Goal: Task Accomplishment & Management: Manage account settings

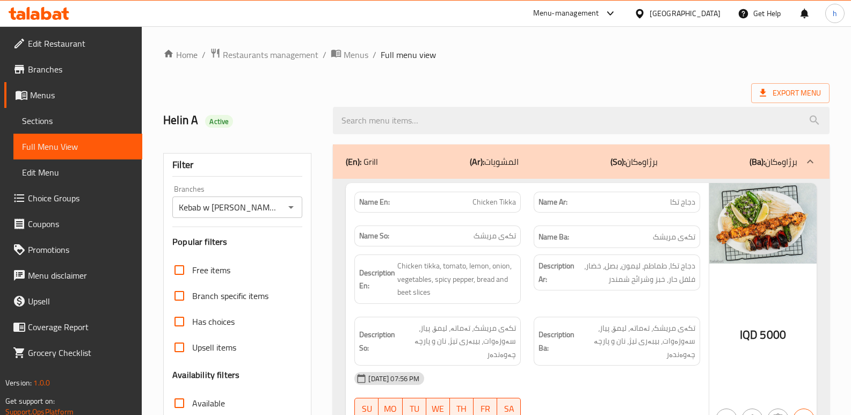
scroll to position [3110, 0]
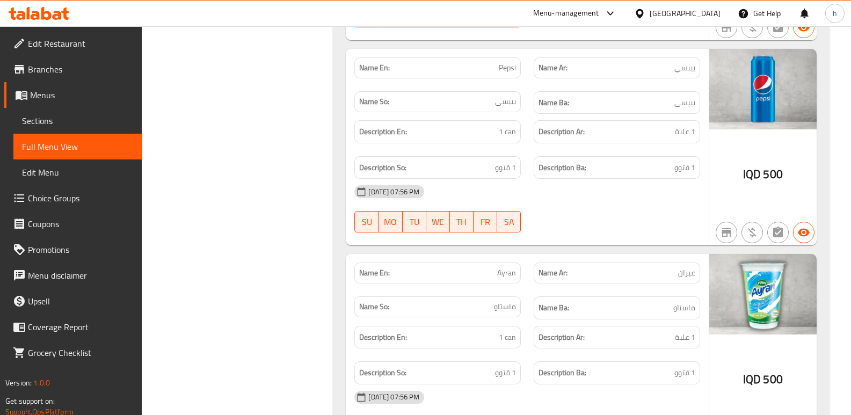
click at [61, 16] on icon at bounding box center [57, 15] width 9 height 9
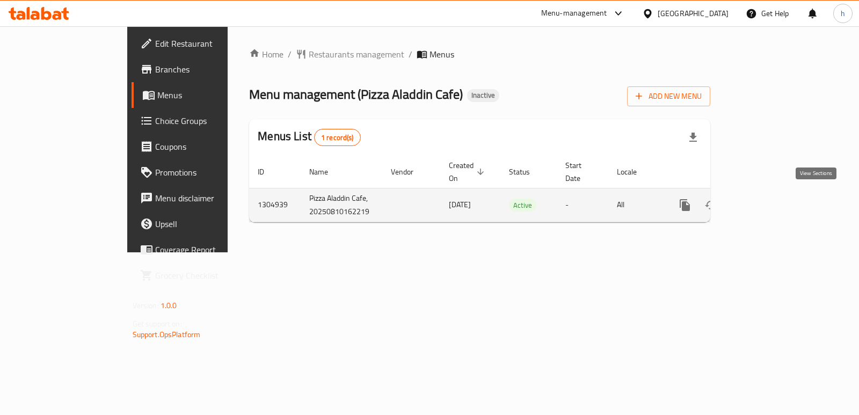
click at [769, 203] on icon "enhanced table" at bounding box center [762, 205] width 13 height 13
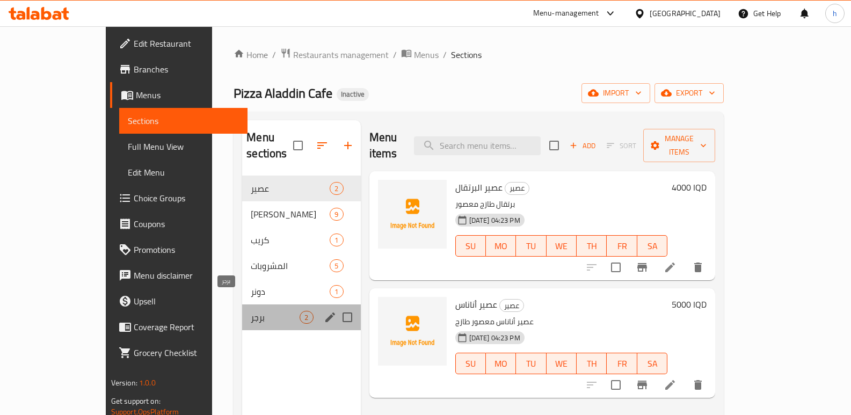
click at [251, 311] on span "برجر" at bounding box center [275, 317] width 49 height 13
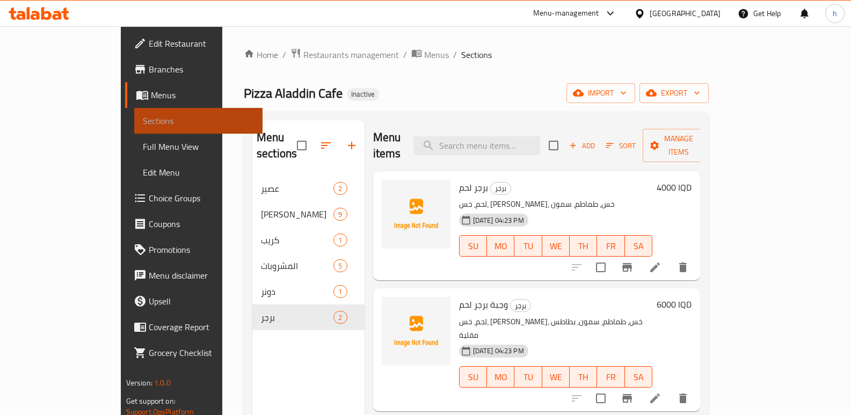
click at [143, 123] on span "Sections" at bounding box center [199, 120] width 112 height 13
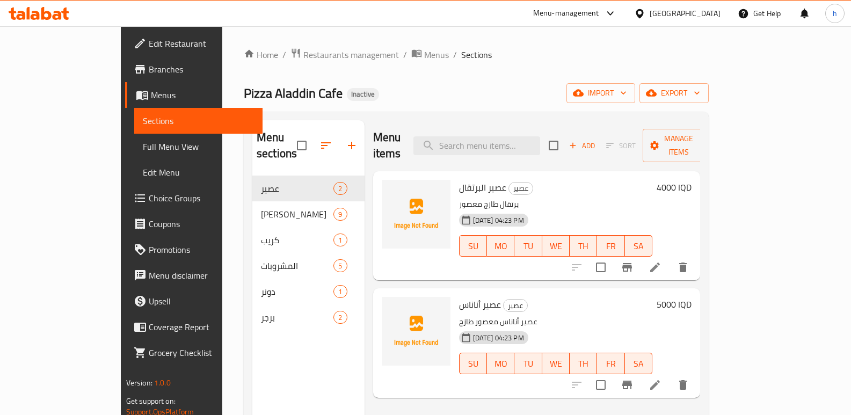
click at [125, 101] on link "Menus" at bounding box center [194, 95] width 138 height 26
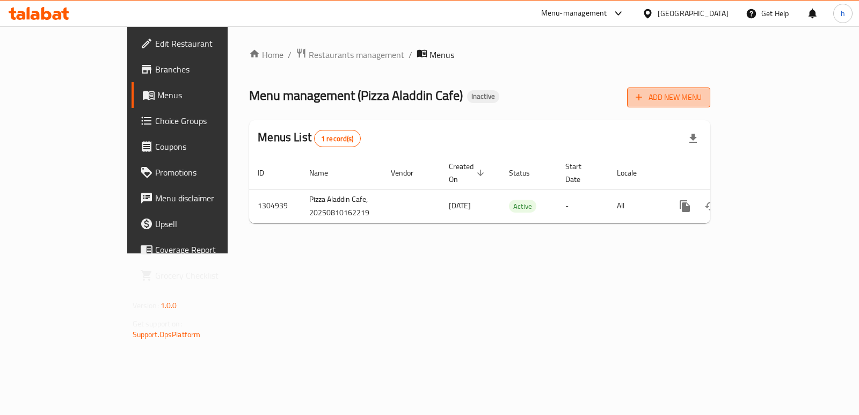
click at [702, 99] on span "Add New Menu" at bounding box center [668, 97] width 66 height 13
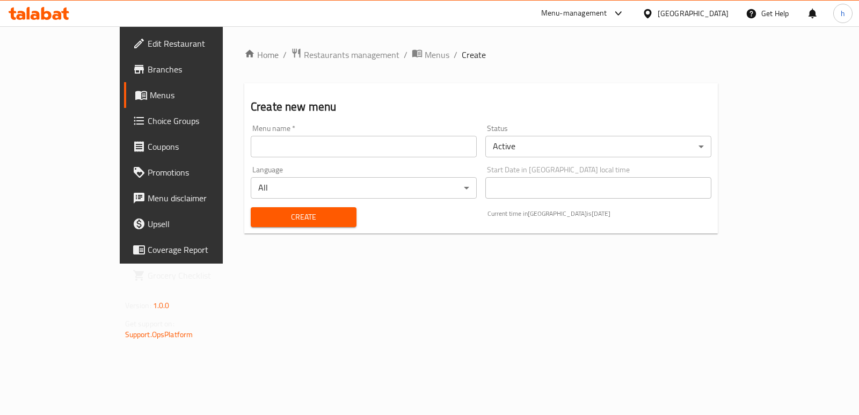
click at [283, 136] on input "text" at bounding box center [364, 146] width 226 height 21
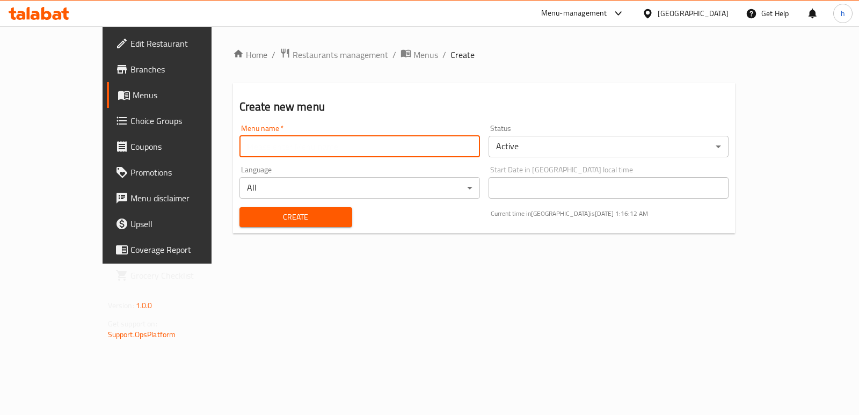
type input "Helin A"
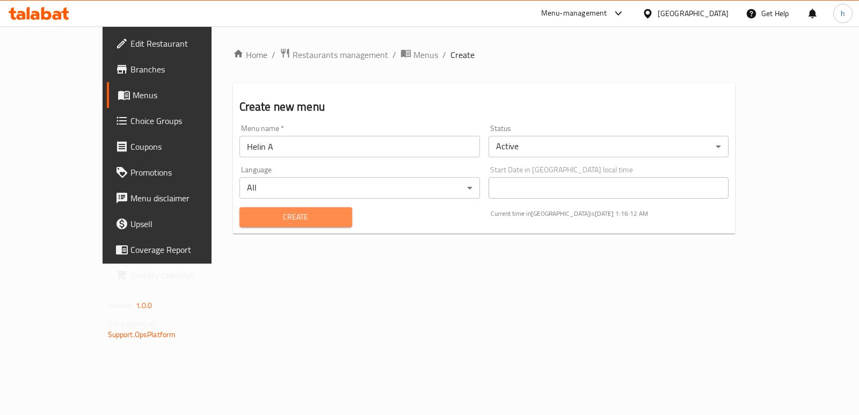
click at [256, 215] on span "Create" at bounding box center [296, 216] width 96 height 13
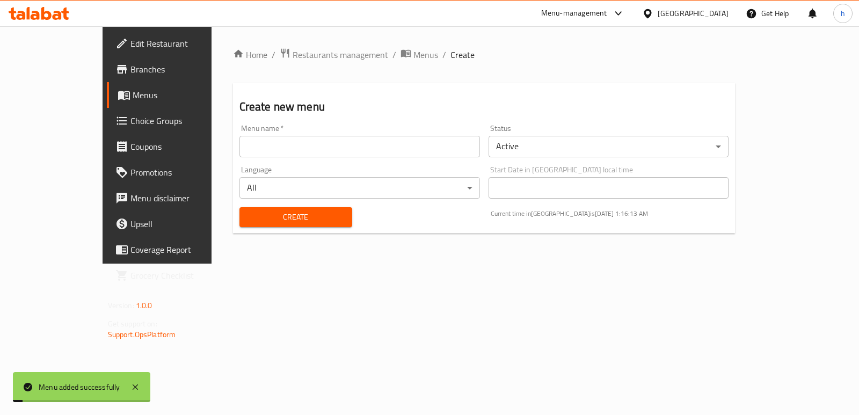
click at [133, 99] on span "Menus" at bounding box center [185, 95] width 105 height 13
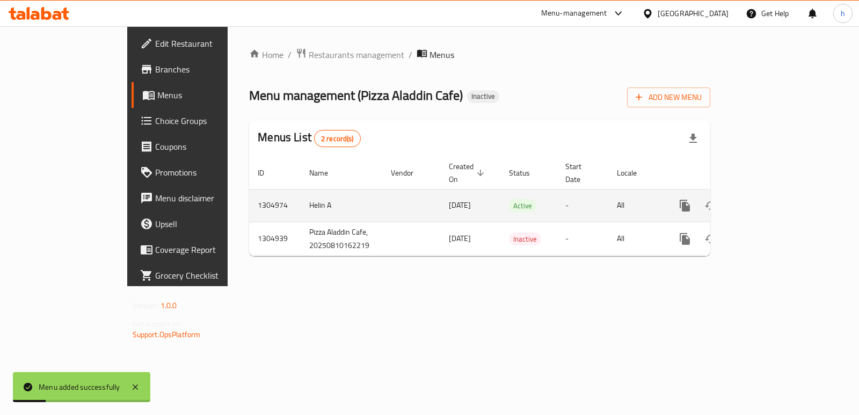
click at [769, 199] on icon "enhanced table" at bounding box center [762, 205] width 13 height 13
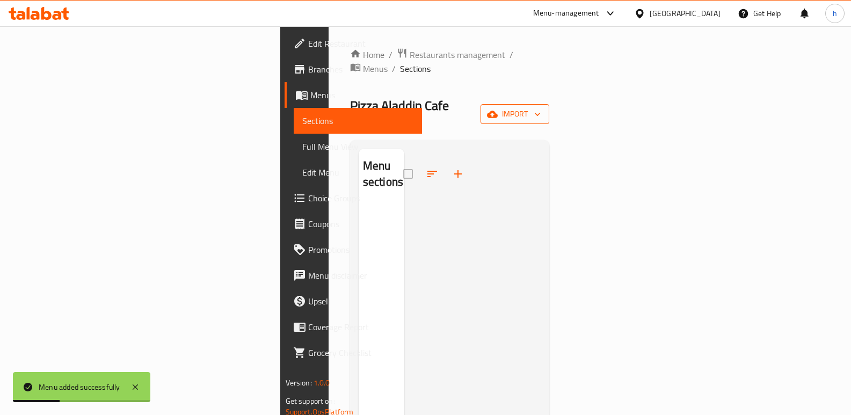
click at [540, 107] on span "import" at bounding box center [515, 113] width 52 height 13
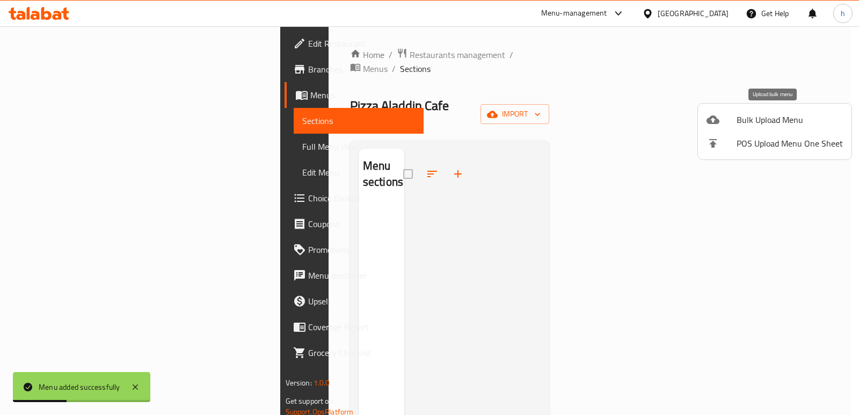
click at [751, 126] on span "Bulk Upload Menu" at bounding box center [789, 119] width 106 height 13
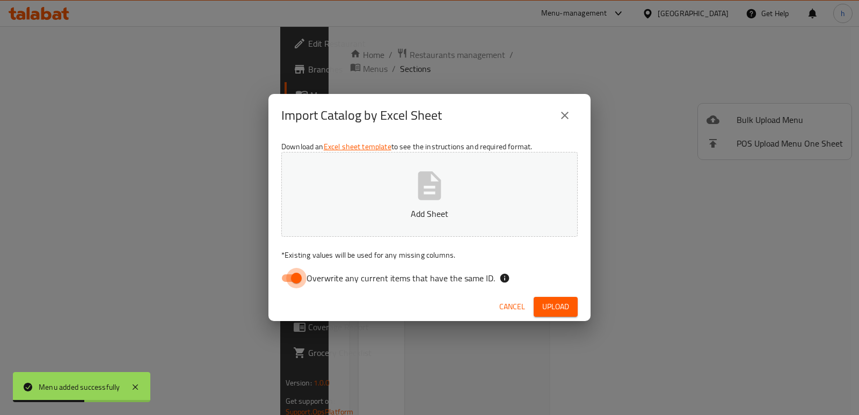
click at [297, 278] on input "Overwrite any current items that have the same ID." at bounding box center [296, 278] width 61 height 20
checkbox input "false"
click at [406, 209] on p "Add Sheet" at bounding box center [429, 213] width 263 height 13
click at [556, 300] on span "Upload" at bounding box center [555, 306] width 27 height 13
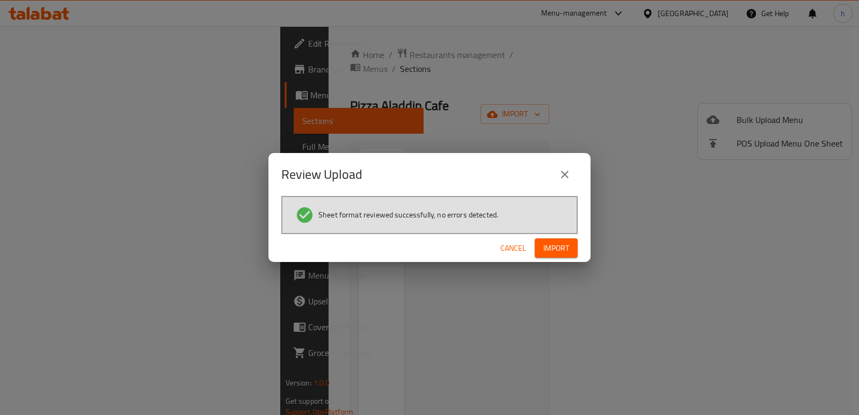
click at [563, 244] on span "Import" at bounding box center [556, 248] width 26 height 13
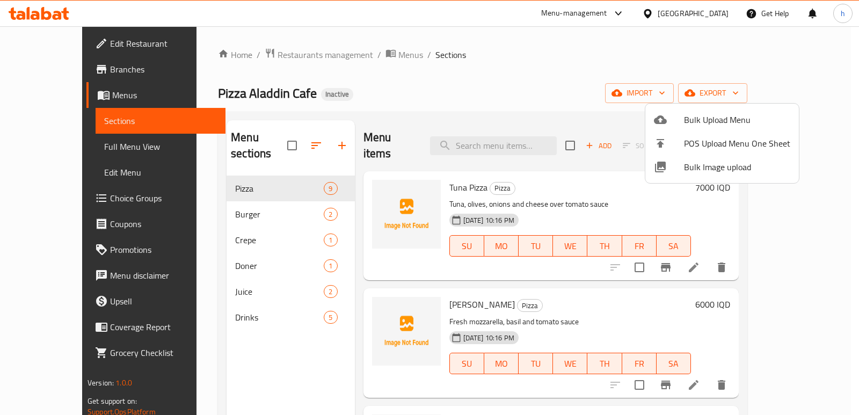
click at [229, 297] on div at bounding box center [429, 207] width 859 height 415
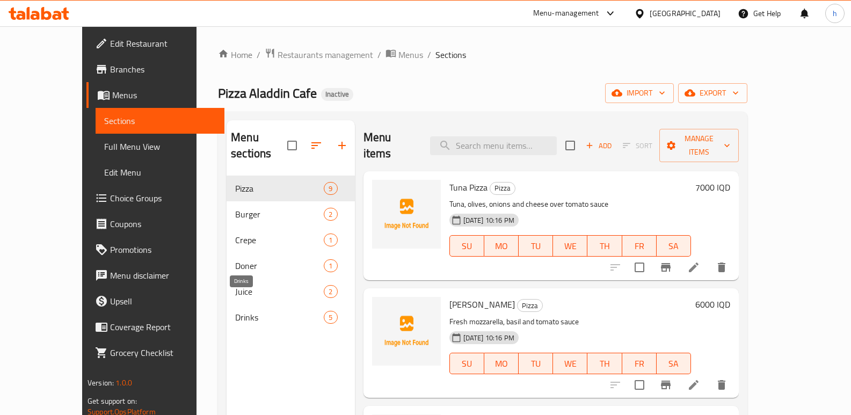
click at [235, 311] on span "Drinks" at bounding box center [279, 317] width 89 height 13
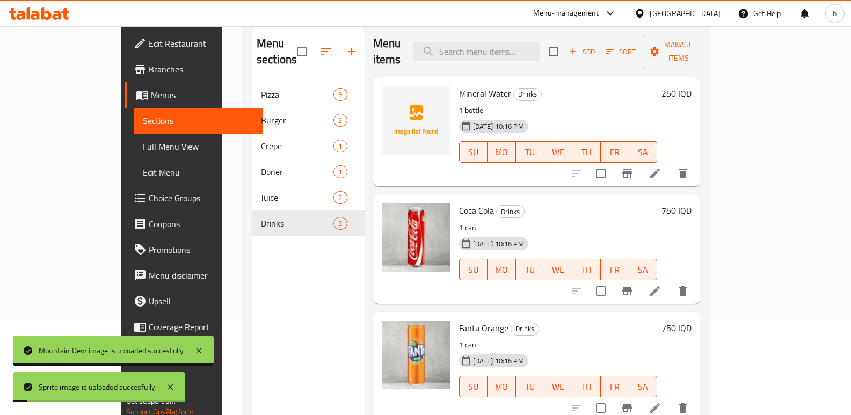
scroll to position [83, 0]
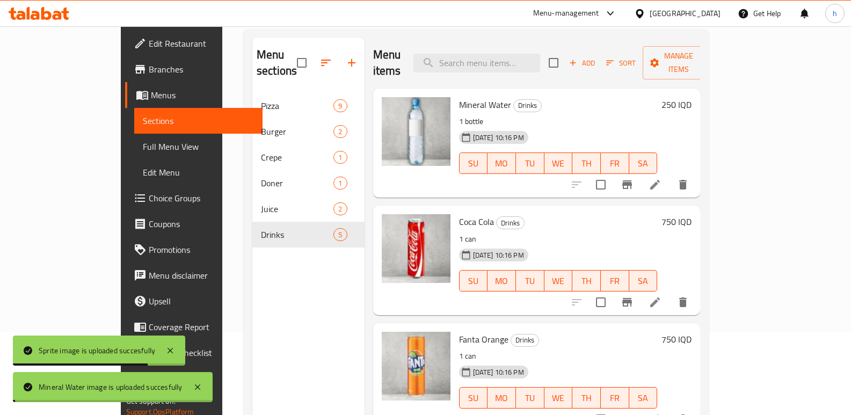
click at [255, 276] on div "Menu sections Pizza 9 Burger 2 Crepe 1 Doner 1 Juice 2 Drinks 5" at bounding box center [308, 245] width 112 height 415
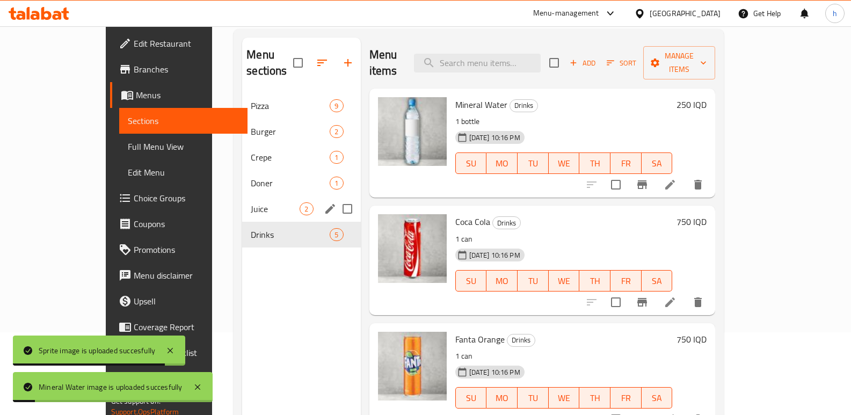
click at [251, 202] on span "Juice" at bounding box center [275, 208] width 49 height 13
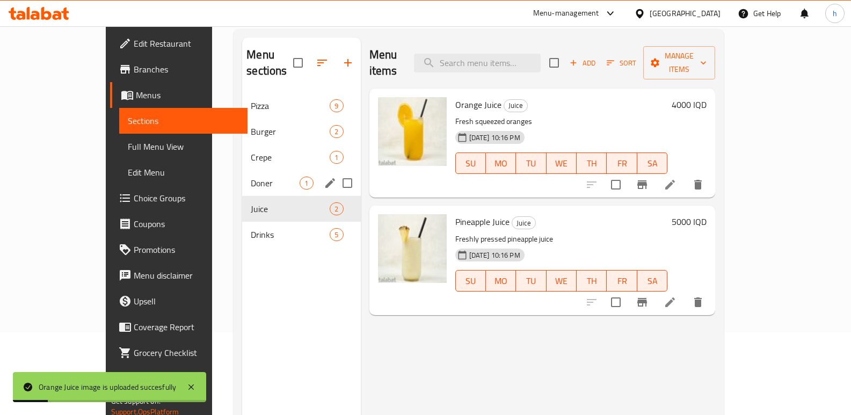
click at [242, 174] on div "Doner 1" at bounding box center [301, 183] width 118 height 26
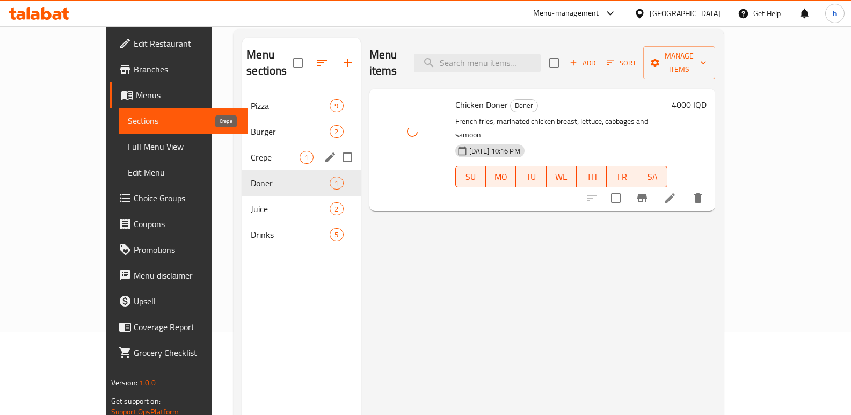
click at [251, 151] on span "Crepe" at bounding box center [275, 157] width 49 height 13
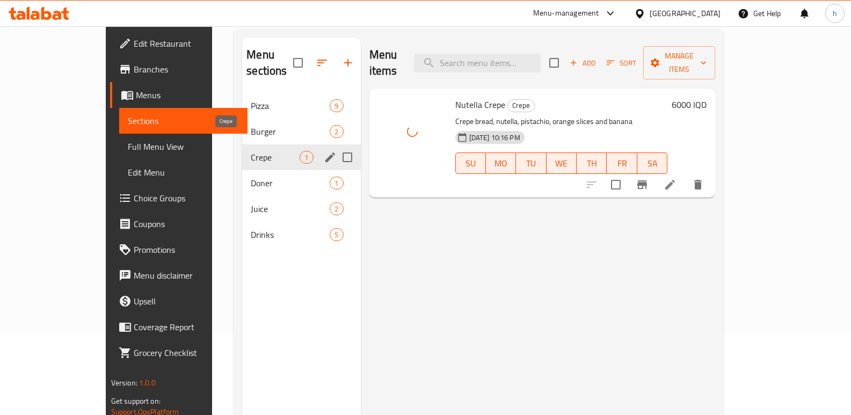
click at [251, 125] on span "Burger" at bounding box center [290, 131] width 79 height 13
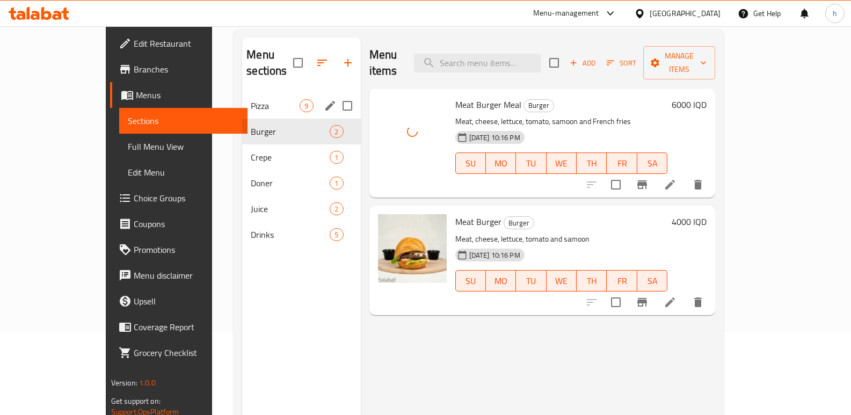
click at [251, 99] on span "Pizza" at bounding box center [275, 105] width 49 height 13
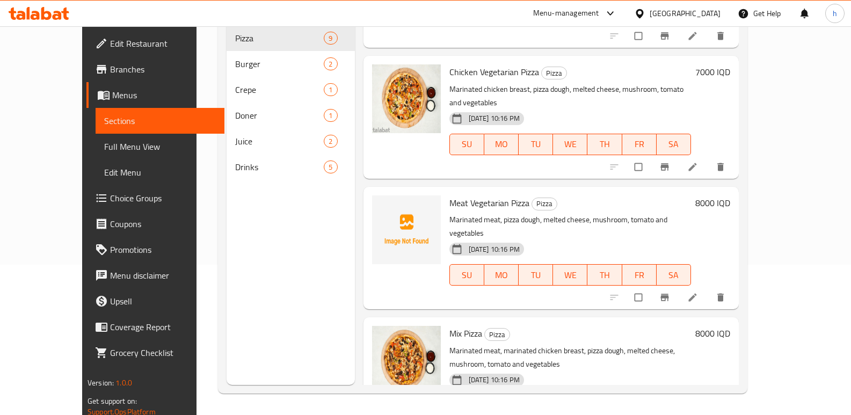
scroll to position [526, 0]
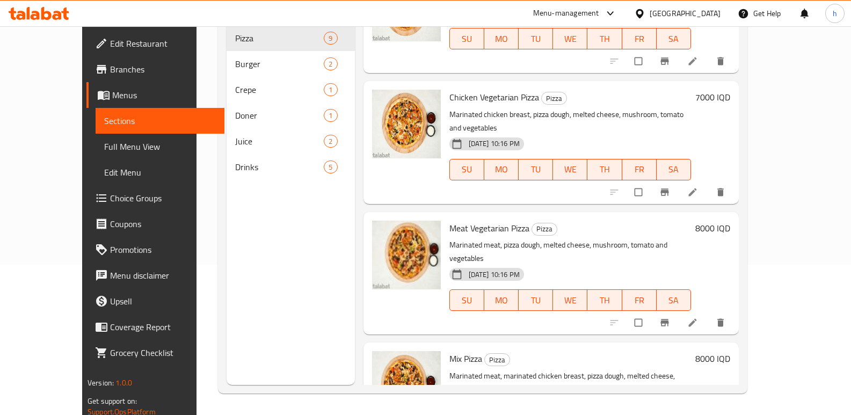
click at [243, 284] on div "Menu sections Pizza 9 Burger 2 Crepe 1 Doner 1 Juice 2 Drinks 5" at bounding box center [291, 177] width 128 height 415
click at [110, 37] on span "Edit Restaurant" at bounding box center [163, 43] width 106 height 13
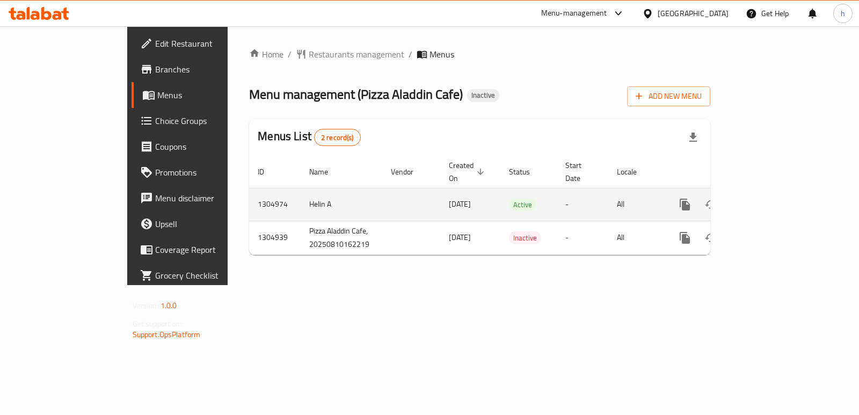
click at [767, 200] on icon "enhanced table" at bounding box center [762, 205] width 10 height 10
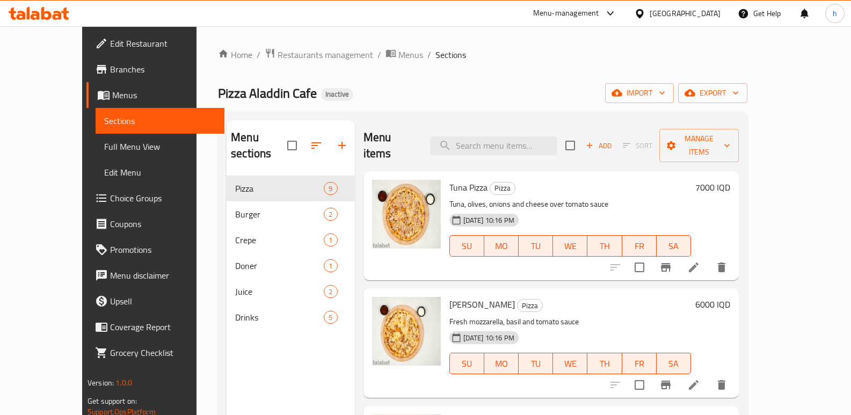
click at [104, 141] on span "Full Menu View" at bounding box center [160, 146] width 112 height 13
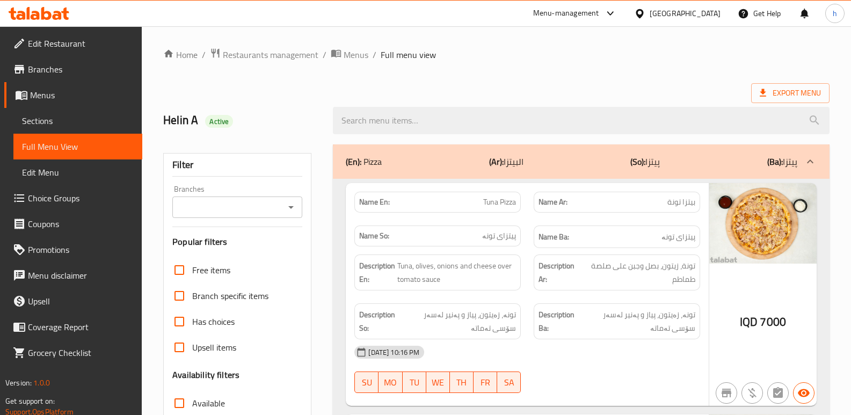
click at [205, 208] on input "Branches" at bounding box center [229, 207] width 106 height 15
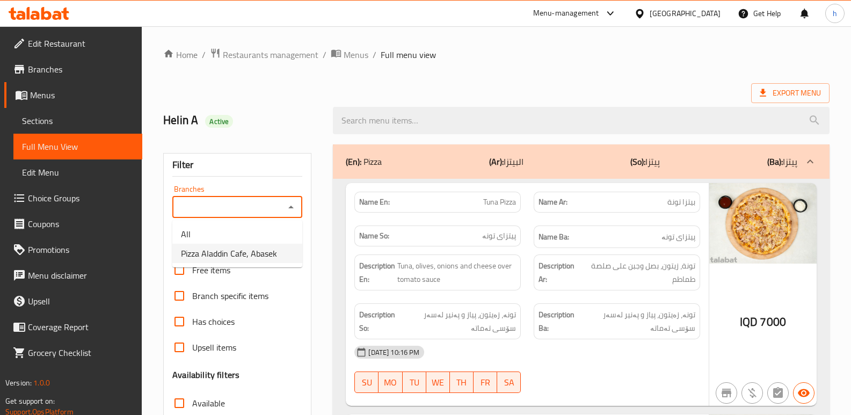
click at [242, 258] on span "Pizza Aladdin Cafe, Abasek" at bounding box center [229, 253] width 96 height 13
type input "Pizza Aladdin Cafe, Abasek"
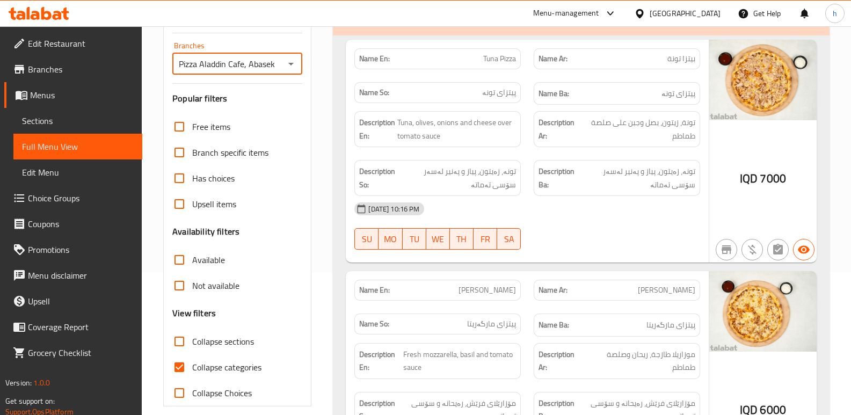
click at [179, 366] on input "Collapse categories" at bounding box center [179, 367] width 26 height 26
checkbox input "false"
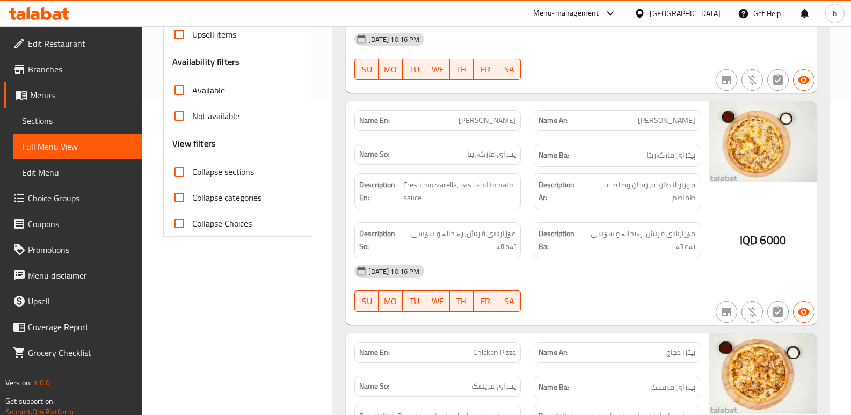
scroll to position [322, 0]
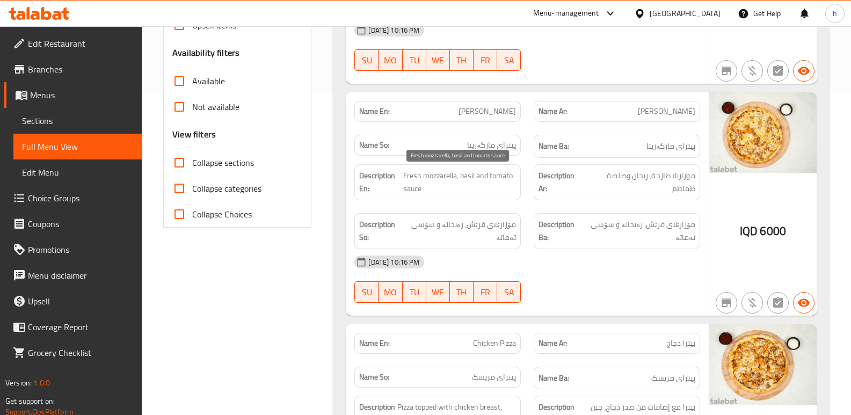
click at [465, 176] on span "Fresh mozzarella, basil and tomato sauce" at bounding box center [459, 182] width 113 height 26
copy span "basil"
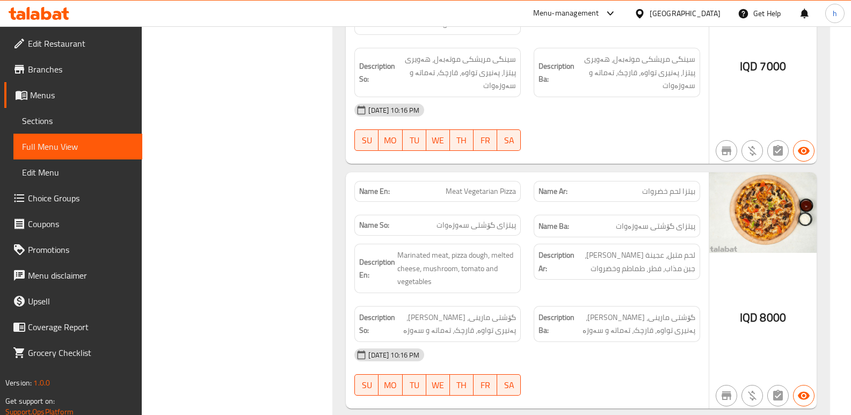
scroll to position [1431, 0]
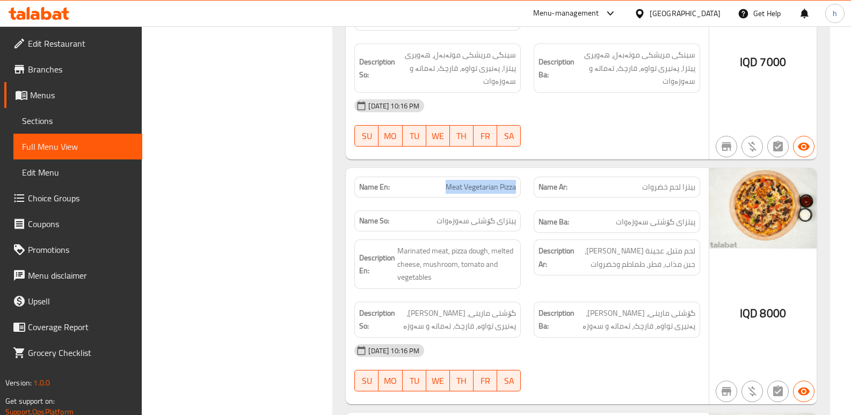
drag, startPoint x: 444, startPoint y: 186, endPoint x: 523, endPoint y: 189, distance: 78.4
click at [523, 189] on div "Name En: Meat Vegetarian Pizza" at bounding box center [437, 187] width 179 height 34
copy span "Meat Vegetarian Pizza"
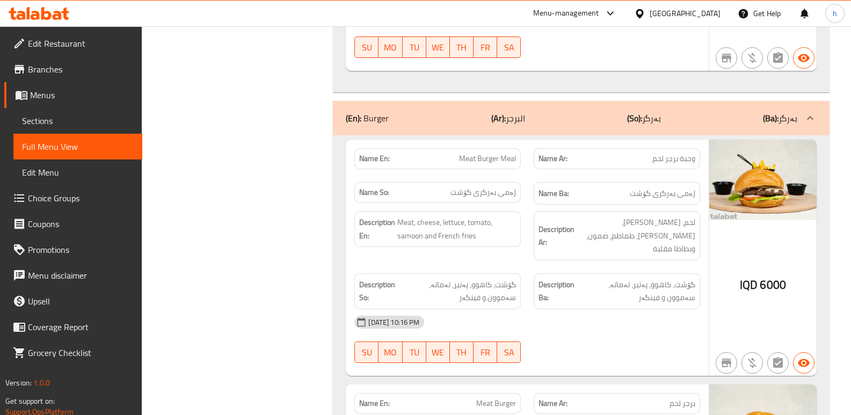
scroll to position [2290, 0]
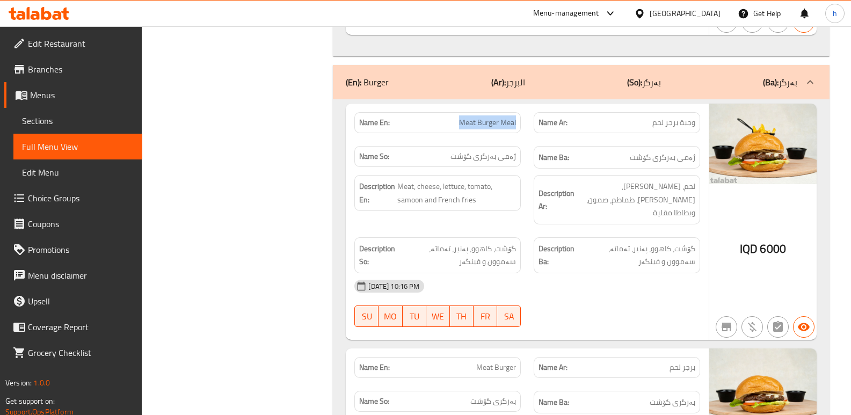
drag, startPoint x: 461, startPoint y: 120, endPoint x: 518, endPoint y: 126, distance: 57.7
copy span "Meat Burger Meal"
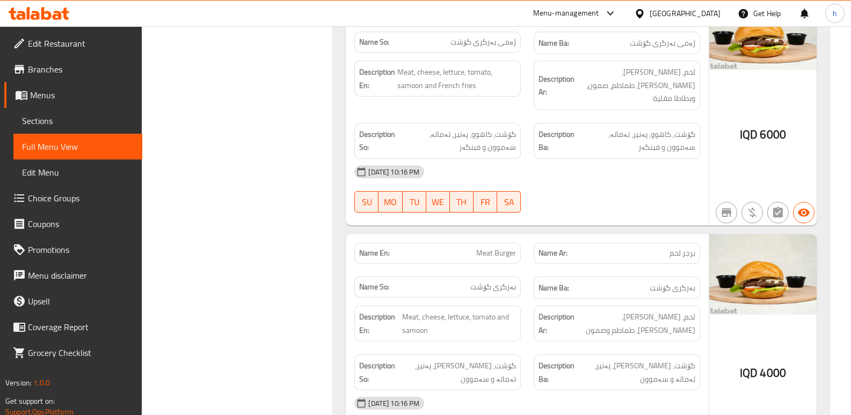
scroll to position [2426, 0]
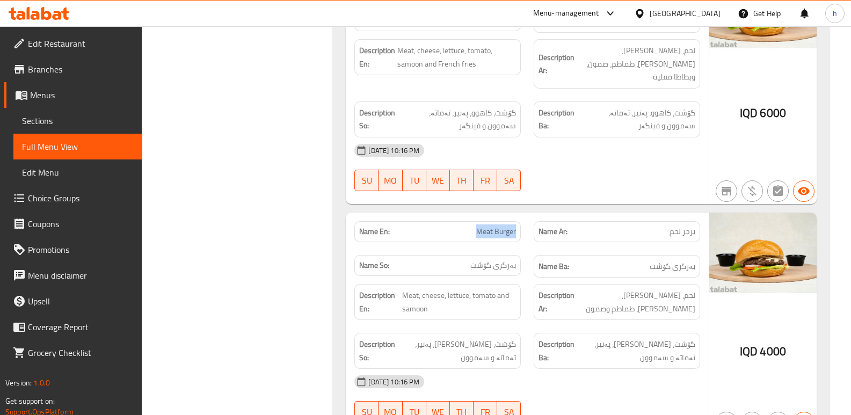
drag, startPoint x: 477, startPoint y: 214, endPoint x: 516, endPoint y: 222, distance: 40.4
copy span "Meat Burger"
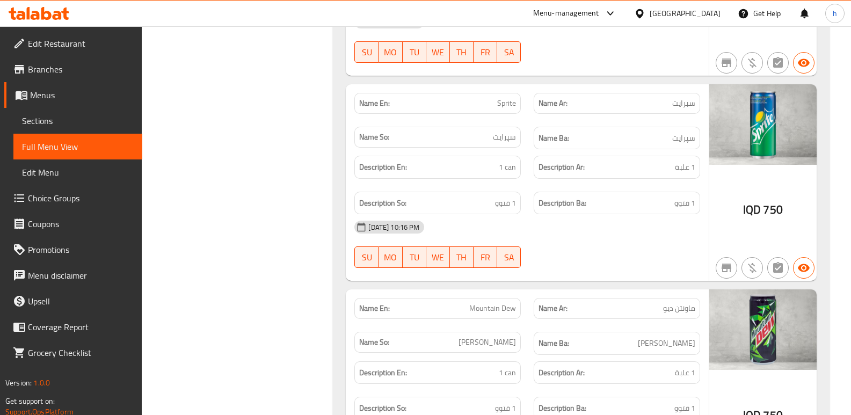
scroll to position [4630, 0]
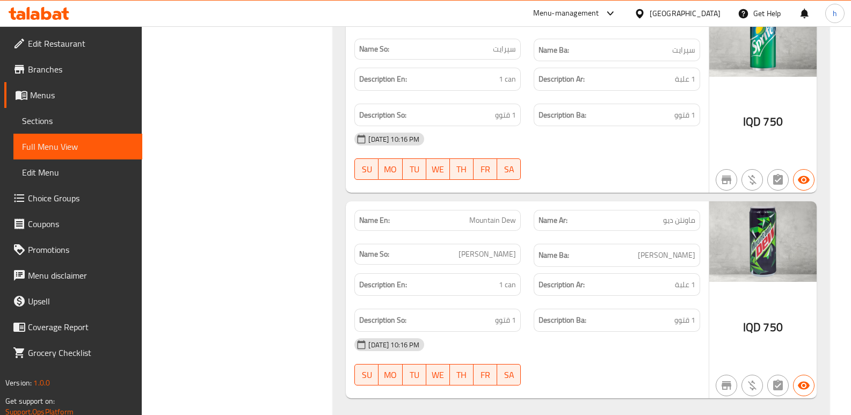
click at [77, 124] on span "Sections" at bounding box center [78, 120] width 112 height 13
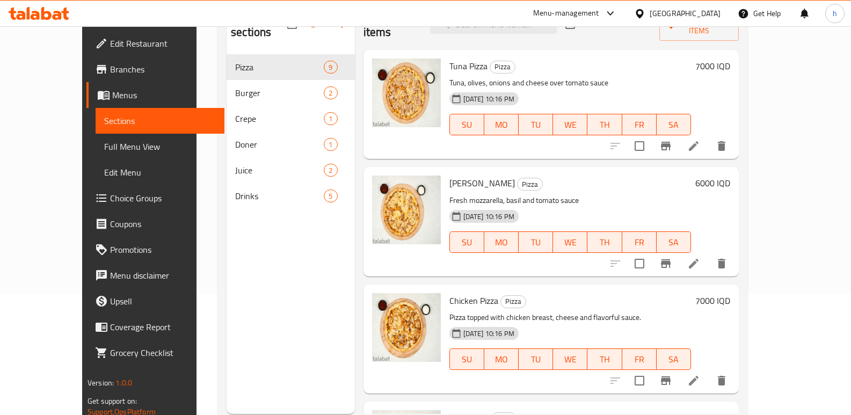
scroll to position [150, 0]
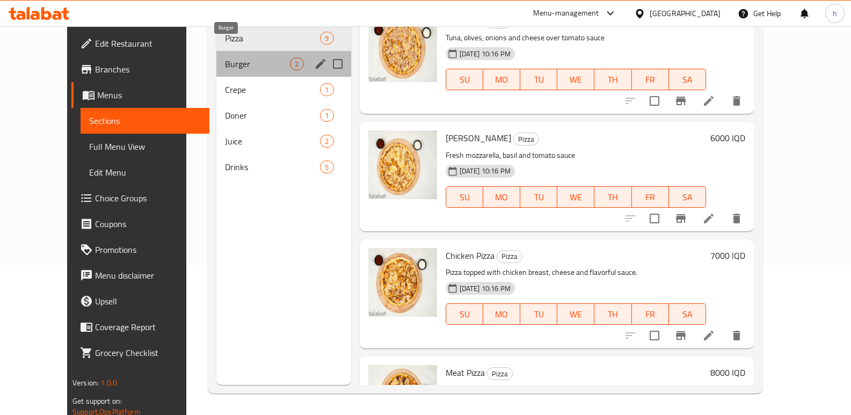
click at [227, 57] on span "Burger" at bounding box center [257, 63] width 65 height 13
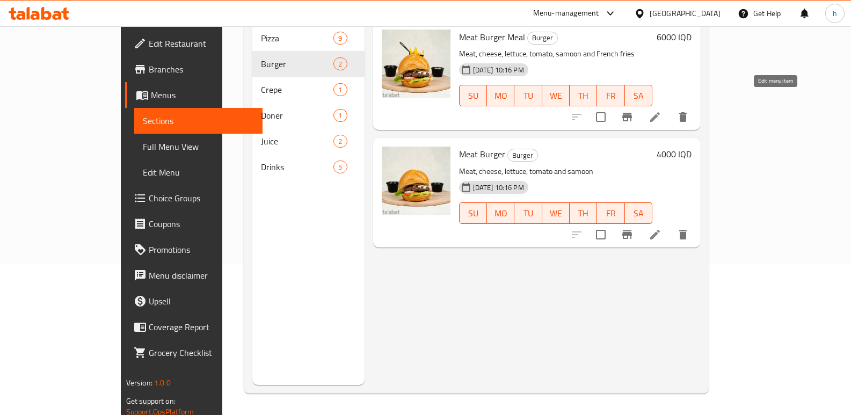
click at [661, 111] on icon at bounding box center [654, 117] width 13 height 13
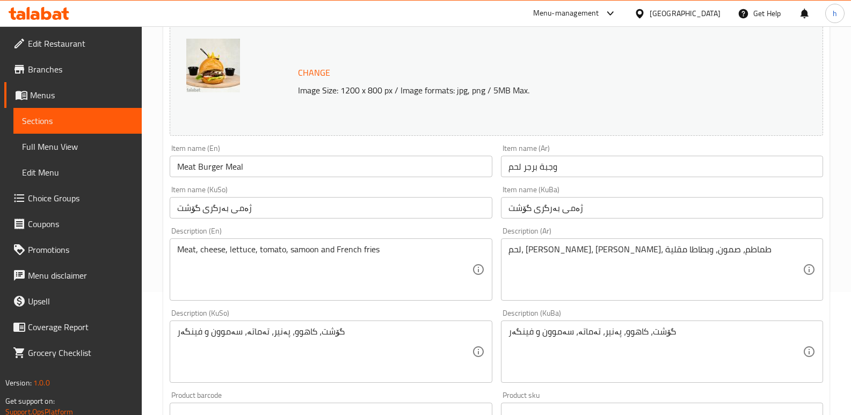
scroll to position [143, 0]
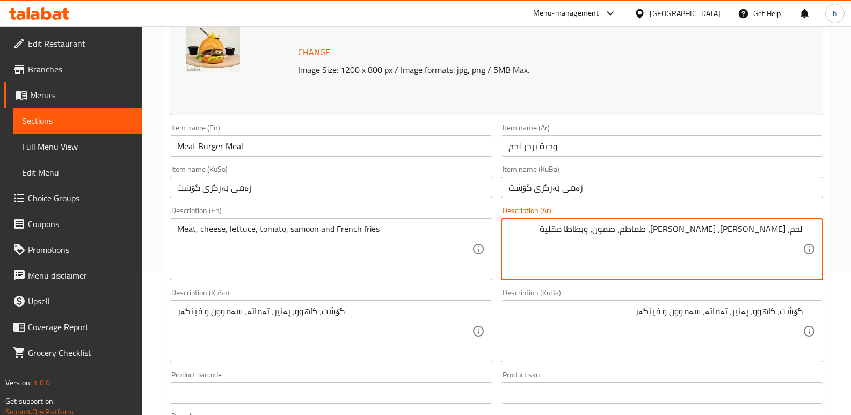
click at [764, 232] on textarea "لحم، خس، جبن، طماطم، صمون، وبطاطا مقلية" at bounding box center [655, 249] width 294 height 51
paste textarea "بن"
type textarea "لحم، [PERSON_NAME]، خس، طماطم، صمون، وبطاطا مقلية"
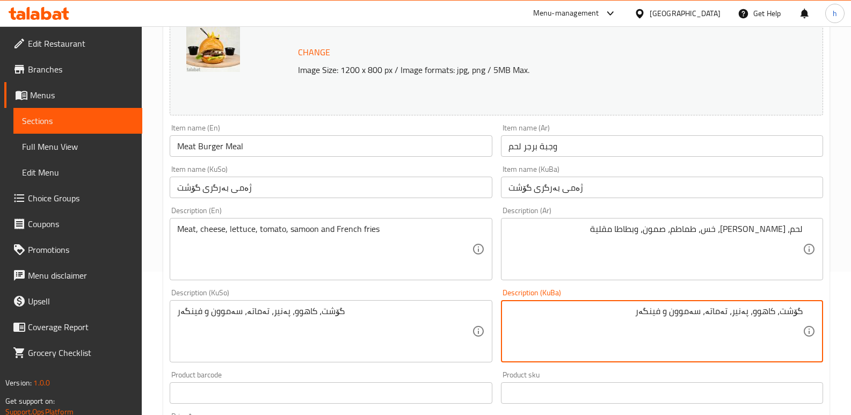
click at [741, 313] on textarea "گۆشت، کاهوو، پەنیر، تەماتە، سەموون و فینگەر" at bounding box center [655, 331] width 294 height 51
click at [775, 312] on textarea "گۆشت، کاهوو، ، تەماتە، سەموون و فینگەر" at bounding box center [655, 331] width 294 height 51
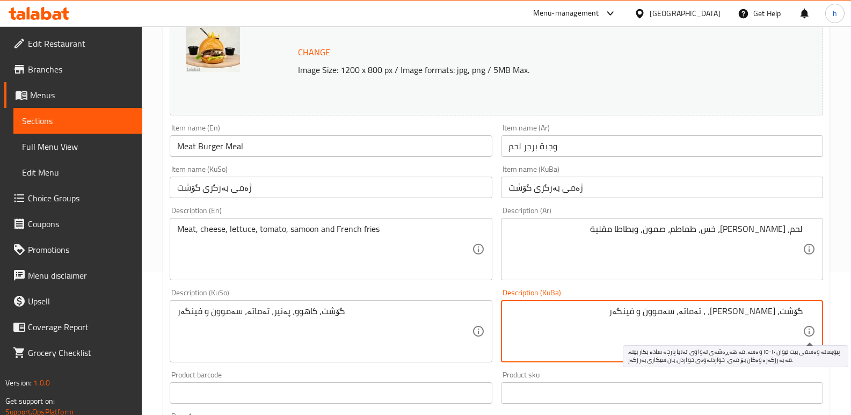
paste textarea "پەنیر"
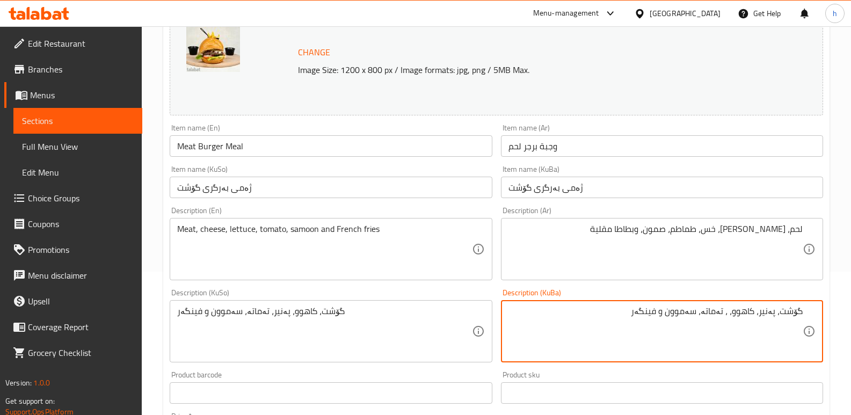
click at [727, 312] on textarea "گۆشت، پەنیر، کاهوو، ، تەماتە، سەموون و فینگەر" at bounding box center [655, 331] width 294 height 51
type textarea "گۆشت، پەنیر، کاهوو، تەماتە، سەموون و فینگەر"
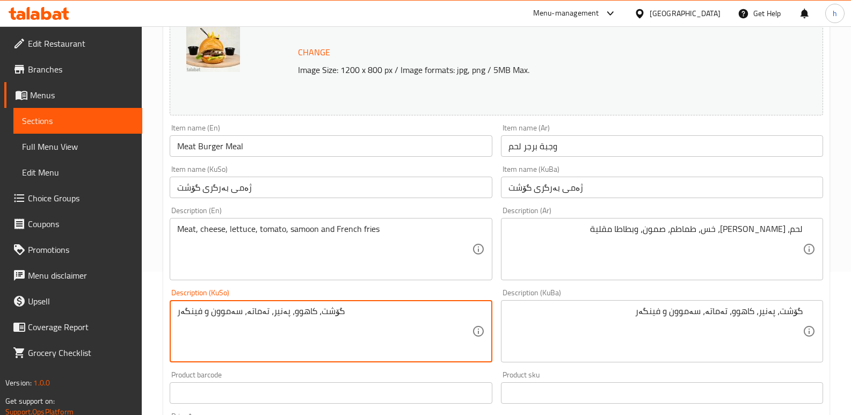
paste textarea "پەنیر، کاهوو"
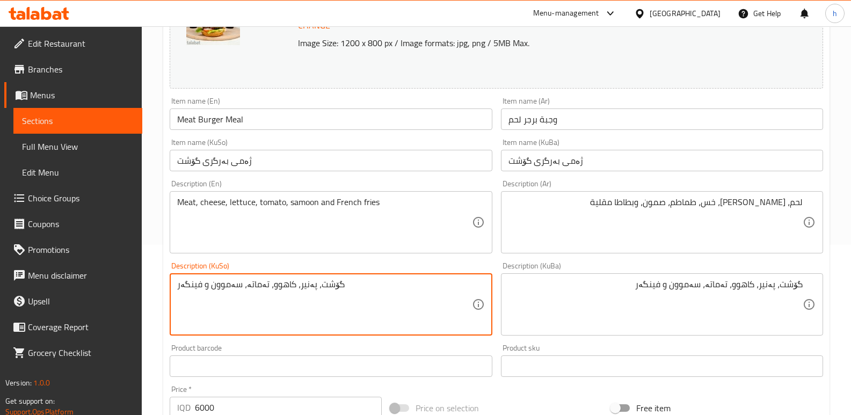
scroll to position [483, 0]
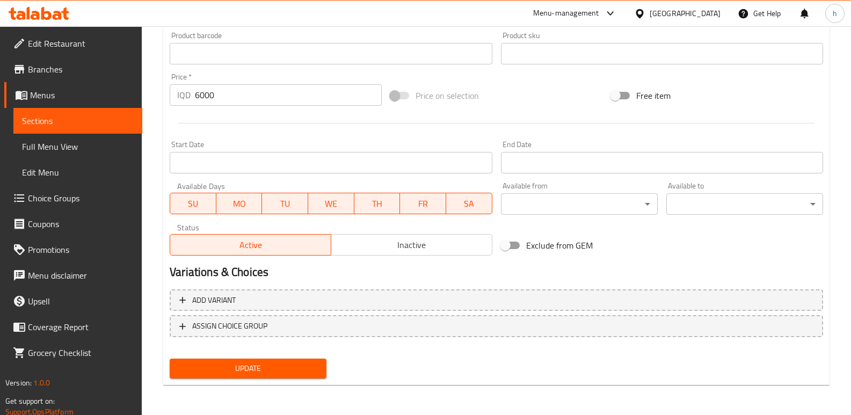
type textarea "گۆشت، پەنیر، کاهوو، تەماتە، سەموون و فینگەر"
click at [289, 370] on span "Update" at bounding box center [248, 368] width 140 height 13
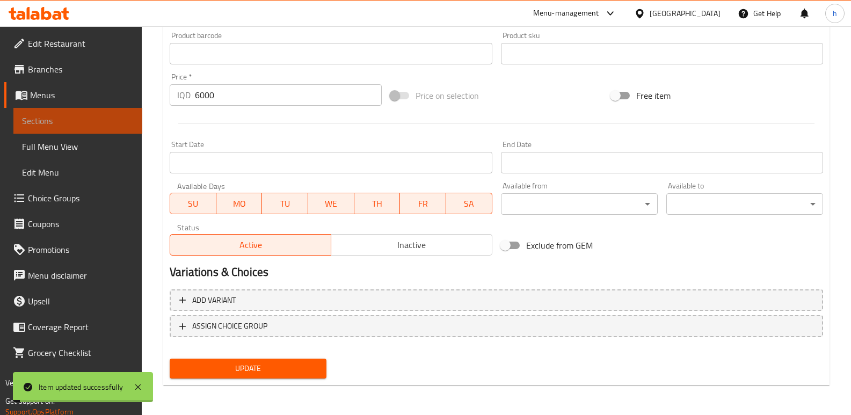
drag, startPoint x: 112, startPoint y: 123, endPoint x: 118, endPoint y: 126, distance: 6.8
click at [112, 123] on span "Sections" at bounding box center [78, 120] width 112 height 13
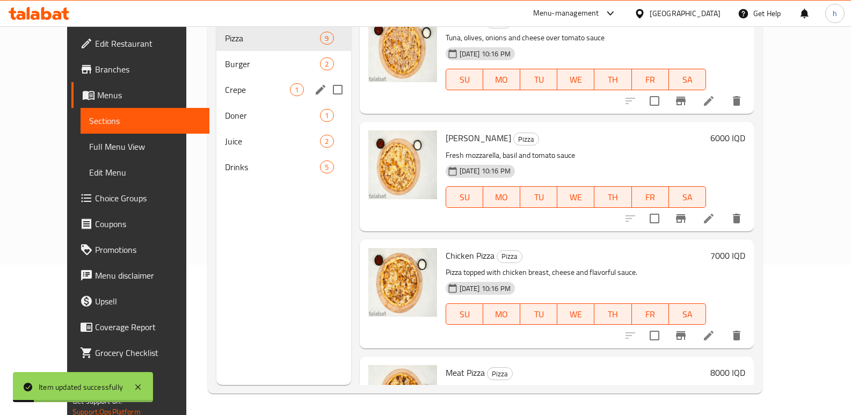
click at [216, 51] on div "Burger 2" at bounding box center [283, 64] width 134 height 26
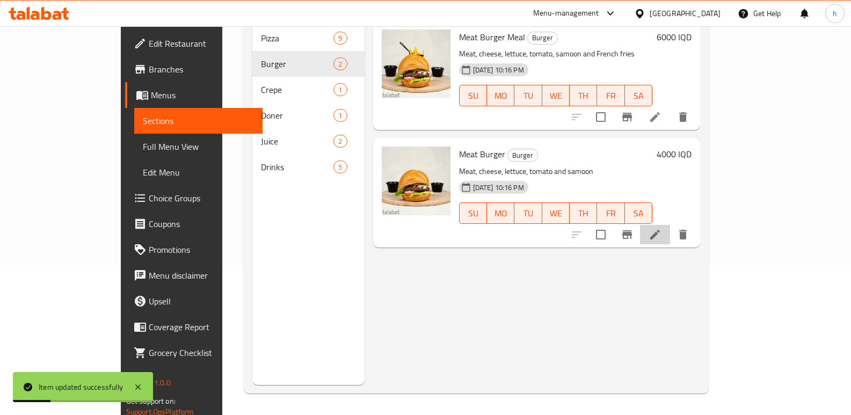
click at [670, 225] on li at bounding box center [655, 234] width 30 height 19
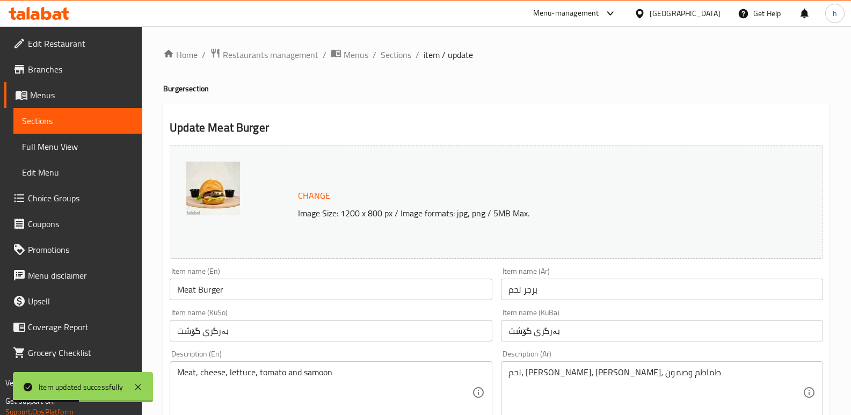
scroll to position [143, 0]
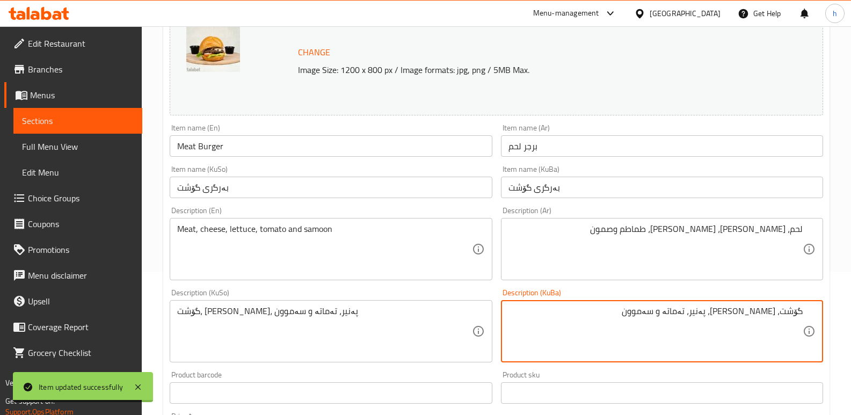
click at [763, 230] on textarea "لحم، خس، جبن، طماطم وصمون" at bounding box center [655, 249] width 294 height 51
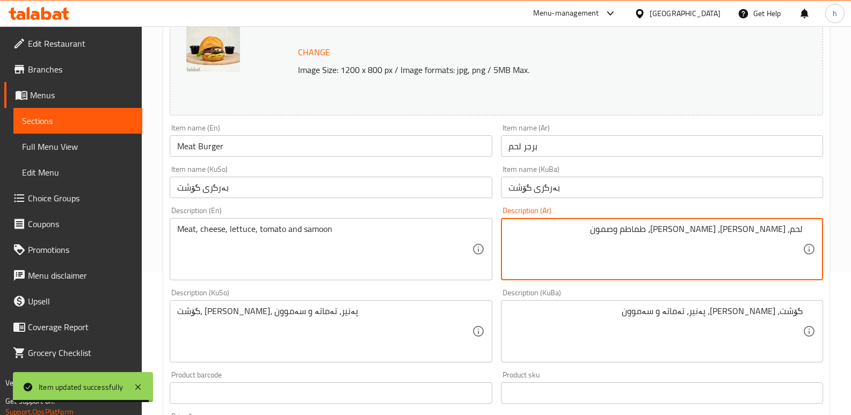
click at [763, 230] on textarea "لحم، خس، جبن، طماطم وصمون" at bounding box center [655, 249] width 294 height 51
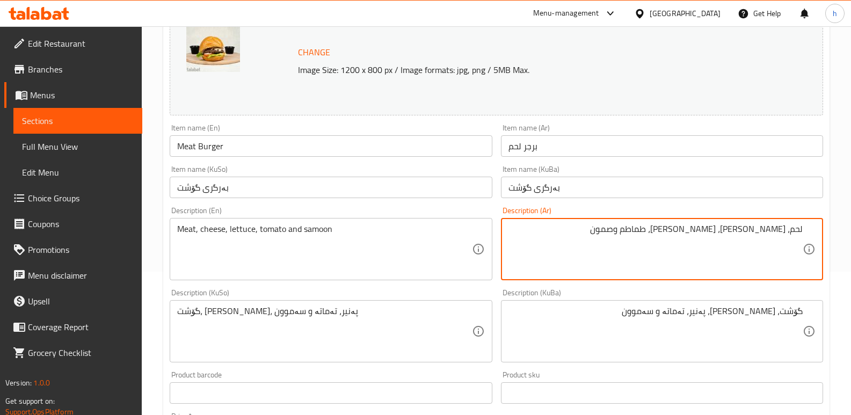
drag, startPoint x: 751, startPoint y: 231, endPoint x: 766, endPoint y: 231, distance: 15.6
click at [766, 231] on textarea "لحم، خس، جبن، طماطم وصمون" at bounding box center [655, 249] width 294 height 51
paste textarea "بن،"
type textarea "لحم، [PERSON_NAME]، خس، طماطم وصمون"
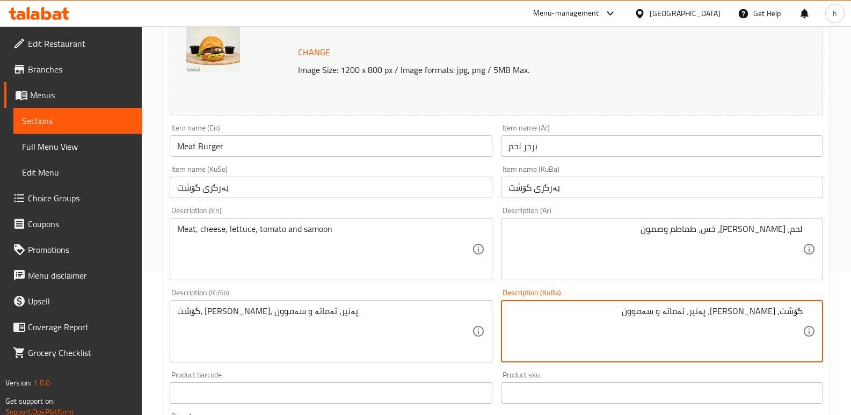
drag, startPoint x: 732, startPoint y: 315, endPoint x: 748, endPoint y: 312, distance: 16.4
click at [748, 312] on textarea "گۆشت، کاهوو، پەنیر، تەماتە و سەموون" at bounding box center [655, 331] width 294 height 51
paste textarea "پەنیر،"
type textarea "گۆشت، پەنیر، کاهوو، تەماتە و سەموون"
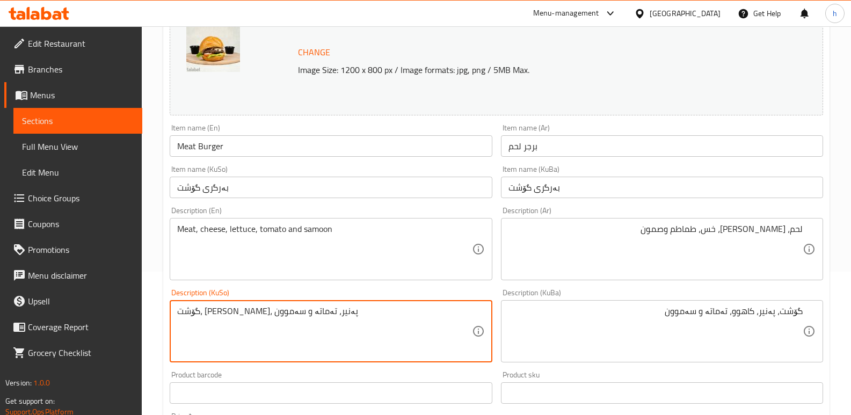
paste textarea "پەنیر، کاهوو"
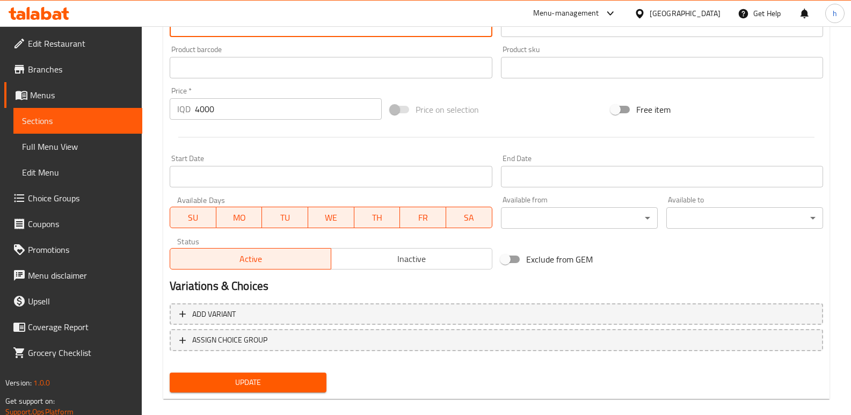
scroll to position [483, 0]
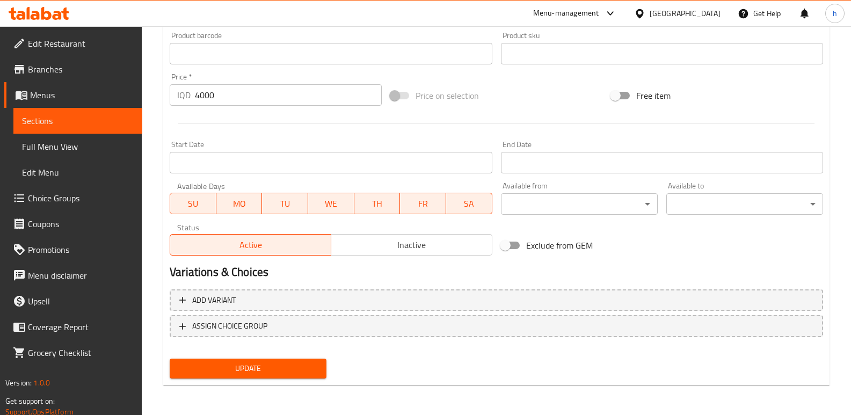
type textarea "گۆشت، پەنیر، کاهوو، تەماتە و سەموون"
click at [239, 365] on span "Update" at bounding box center [248, 368] width 140 height 13
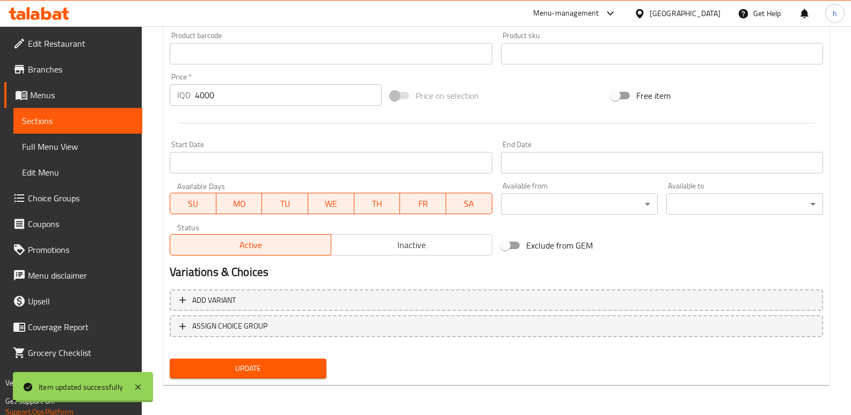
click at [115, 119] on span "Sections" at bounding box center [78, 120] width 112 height 13
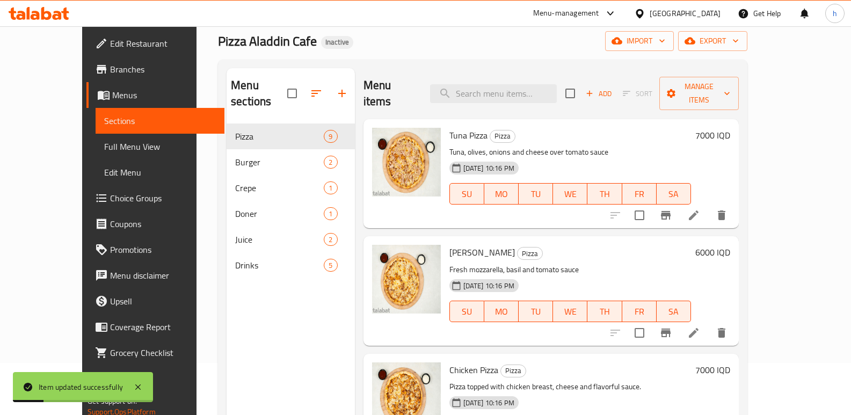
scroll to position [7, 0]
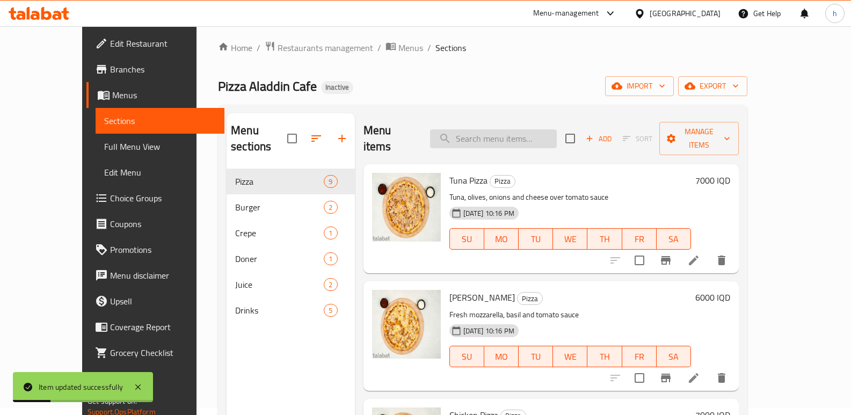
click at [549, 129] on input "search" at bounding box center [493, 138] width 127 height 19
paste input "Meat Vegetarian Pizza"
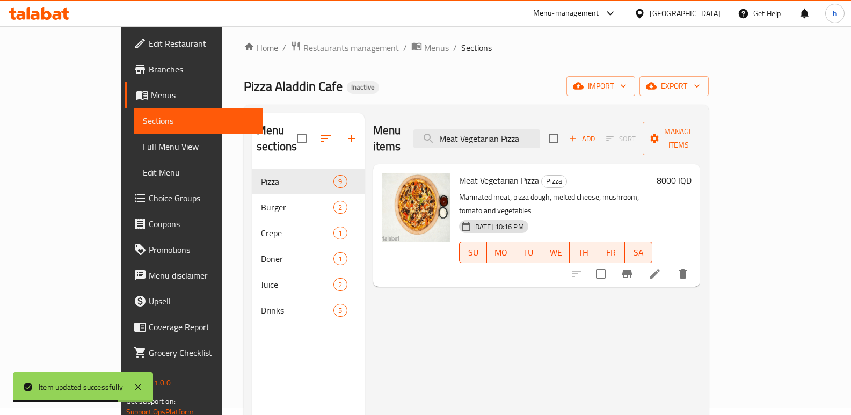
type input "Meat Vegetarian Pizza"
click at [661, 267] on icon at bounding box center [654, 273] width 13 height 13
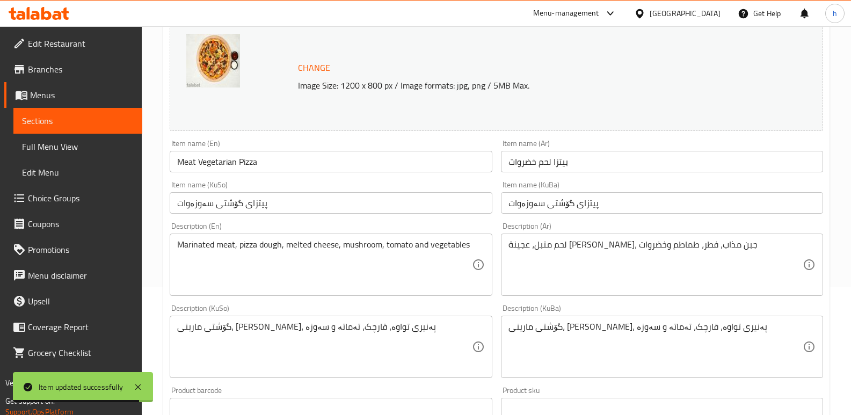
scroll to position [286, 0]
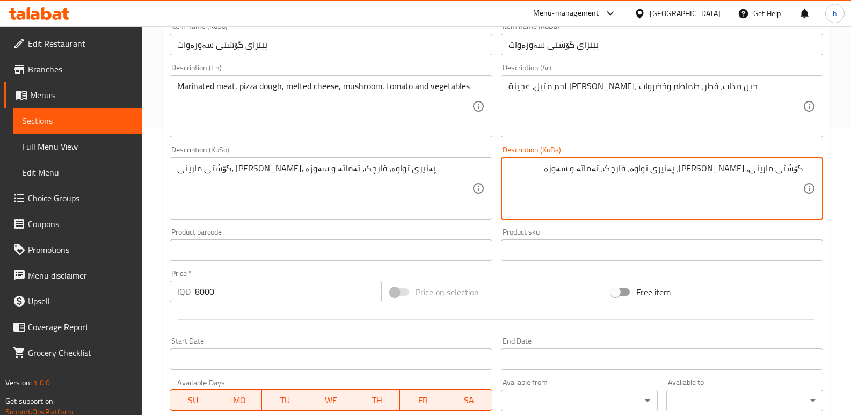
click at [762, 173] on textarea "گۆشتی مارینی، هەویر پیتزا، پەنیری تواوە، قارچک، تەماتە و سەوزە" at bounding box center [655, 188] width 294 height 51
click at [566, 170] on textarea "گۆشتی موتەبەل، هەویری پیتزا، پەنیری تواوە، قارچک، تەماتە و سەوزە" at bounding box center [655, 188] width 294 height 51
drag, startPoint x: 558, startPoint y: 165, endPoint x: 848, endPoint y: 168, distance: 289.9
click at [848, 168] on div "Home / Restaurants management / Menus / Sections / item / update Pizza section …" at bounding box center [496, 175] width 709 height 871
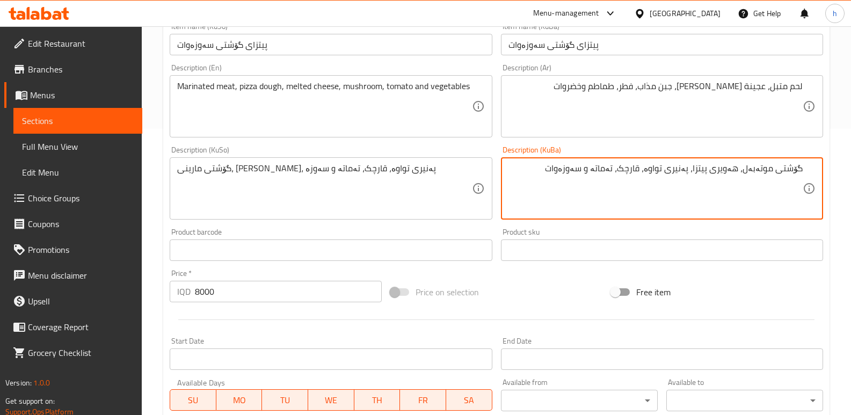
type textarea "گۆشتی موتەبەل، هەویری پیتزا، پەنیری تواوە، قارچک، تەماتە و سەوزەوات"
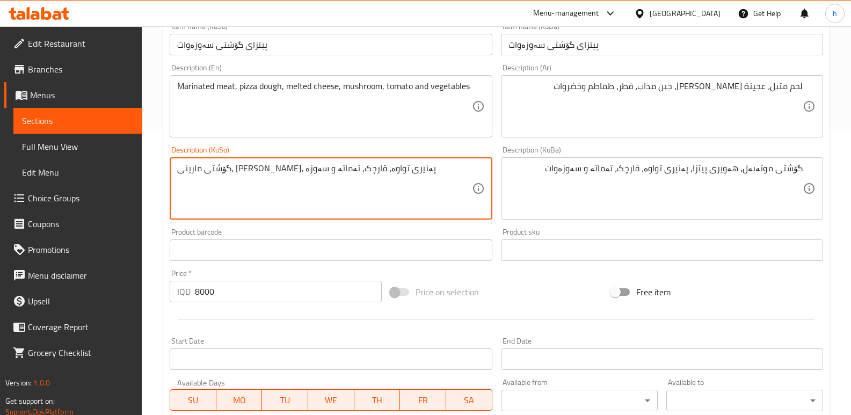
paste textarea "وتەبەل، هەویری پیتزا، پەنیری تواوە، قارچک، تەماتە و سەوزەوات"
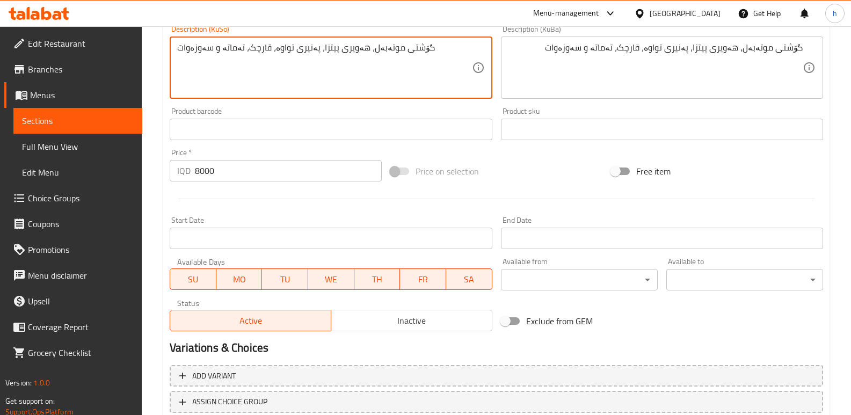
scroll to position [483, 0]
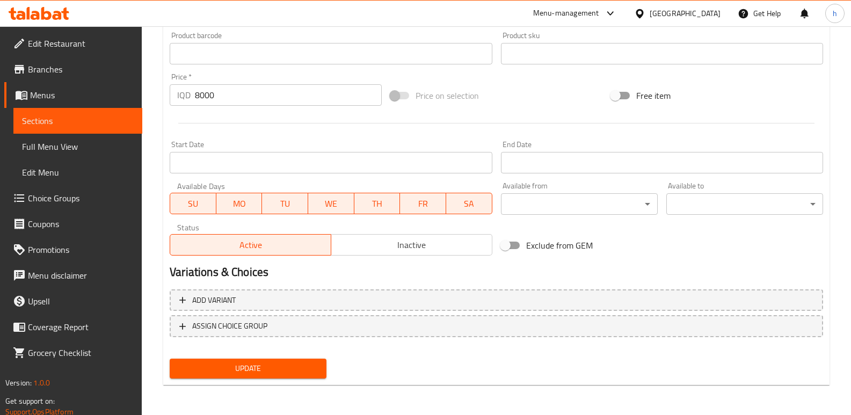
type textarea "گۆشتی موتەبەل، هەویری پیتزا، پەنیری تواوە، قارچک، تەماتە و سەوزەوات"
click at [304, 367] on span "Update" at bounding box center [248, 368] width 140 height 13
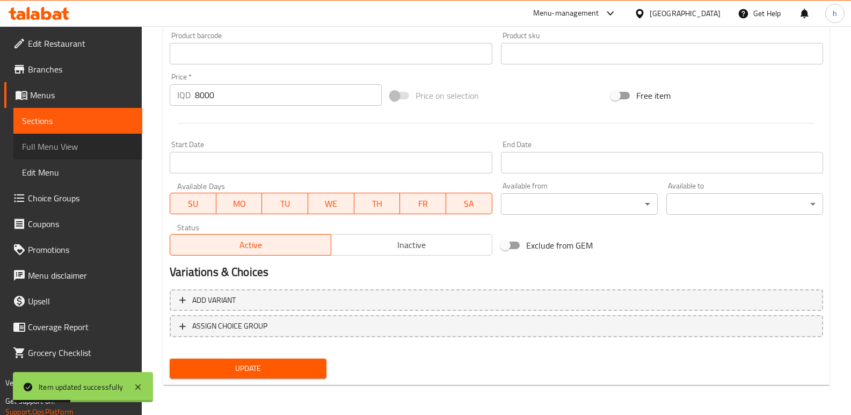
click at [70, 148] on span "Full Menu View" at bounding box center [78, 146] width 112 height 13
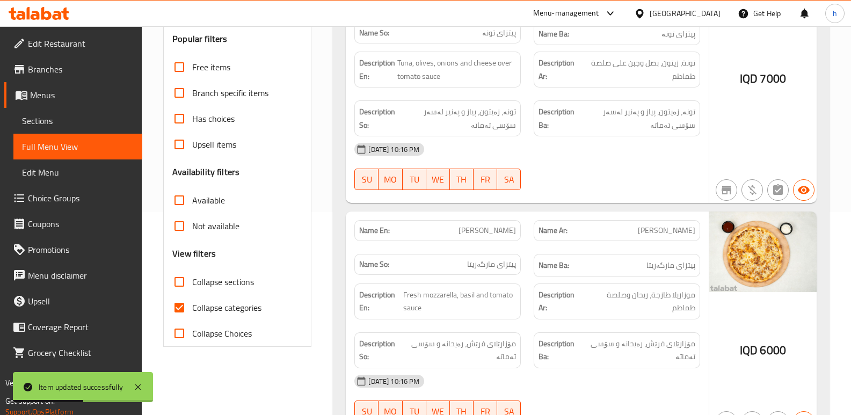
scroll to position [196, 0]
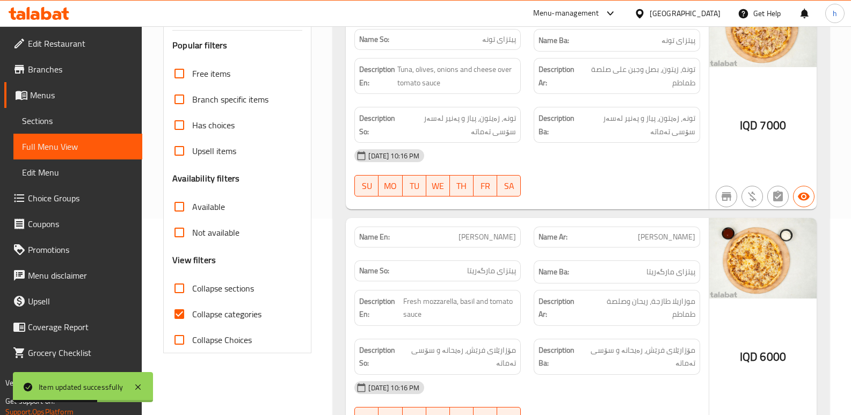
click at [181, 315] on input "Collapse categories" at bounding box center [179, 314] width 26 height 26
checkbox input "false"
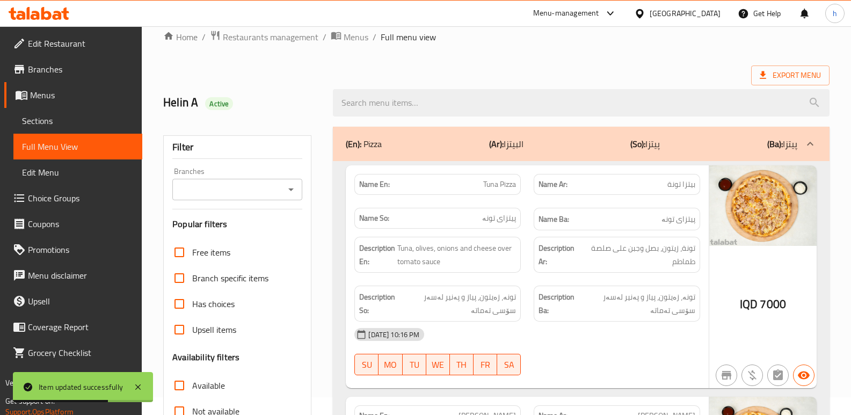
scroll to position [0, 0]
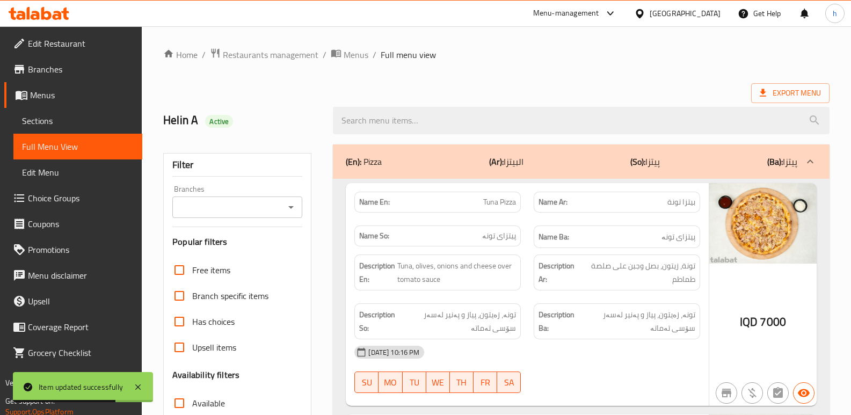
click at [257, 201] on input "Branches" at bounding box center [229, 207] width 106 height 15
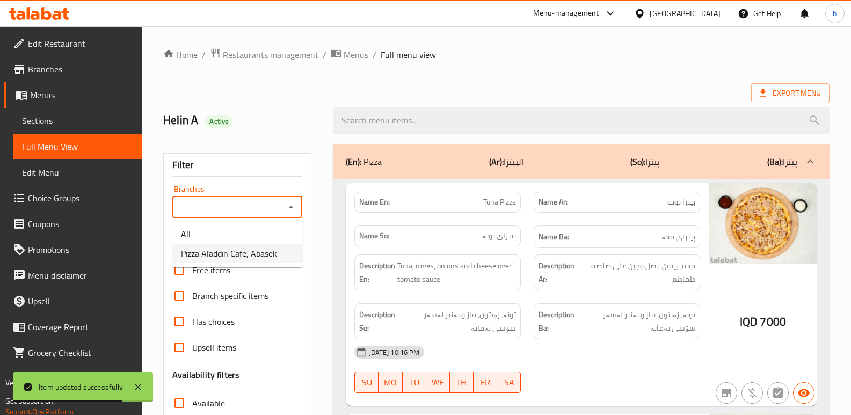
click at [245, 247] on span "Pizza Aladdin Cafe, Abasek" at bounding box center [229, 253] width 96 height 13
type input "Pizza Aladdin Cafe, Abasek"
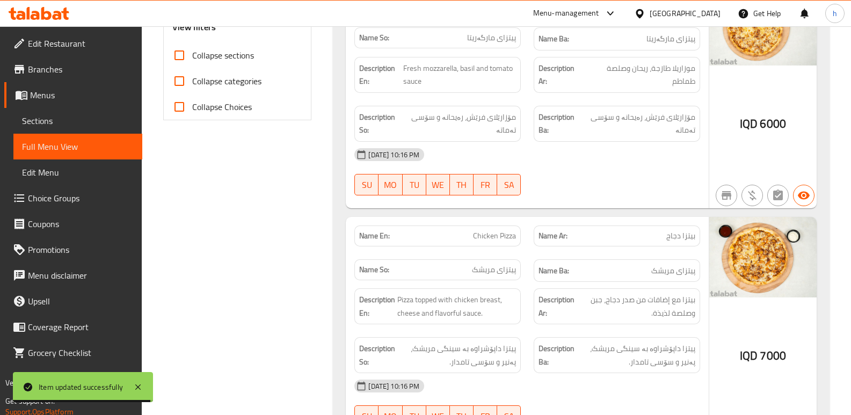
scroll to position [715, 0]
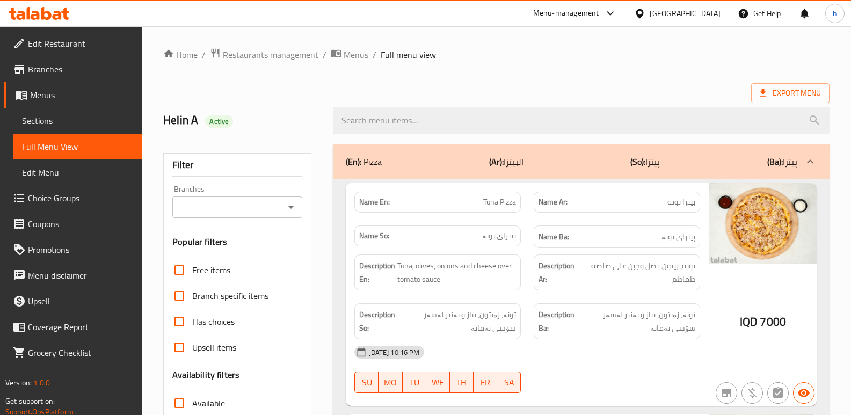
click at [236, 210] on input "Branches" at bounding box center [229, 207] width 106 height 15
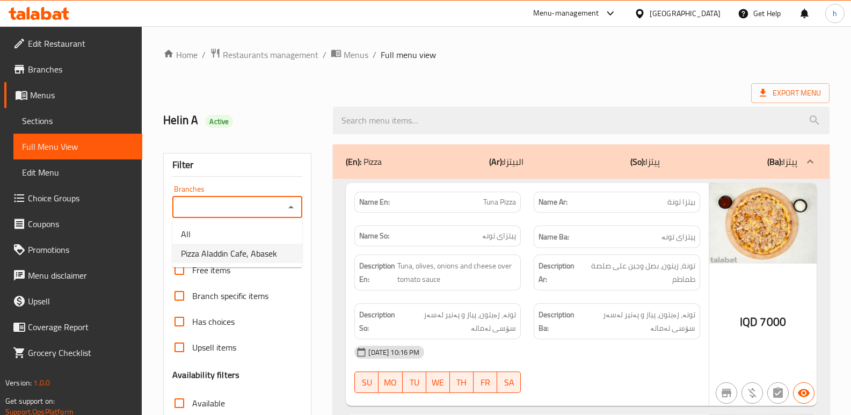
click at [231, 252] on span "Pizza Aladdin Cafe, Abasek" at bounding box center [229, 253] width 96 height 13
type input "Pizza Aladdin Cafe, Abasek"
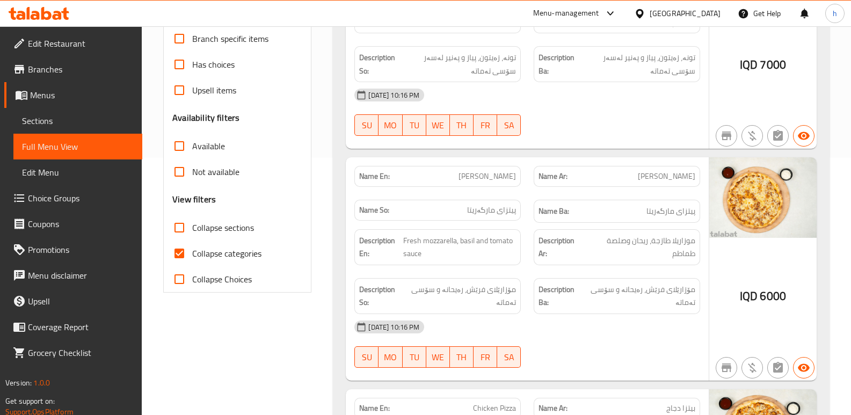
scroll to position [429, 0]
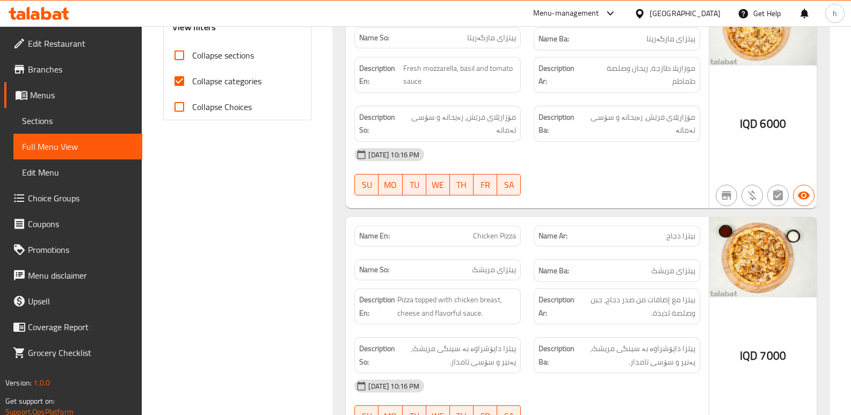
click at [180, 78] on input "Collapse categories" at bounding box center [179, 81] width 26 height 26
checkbox input "false"
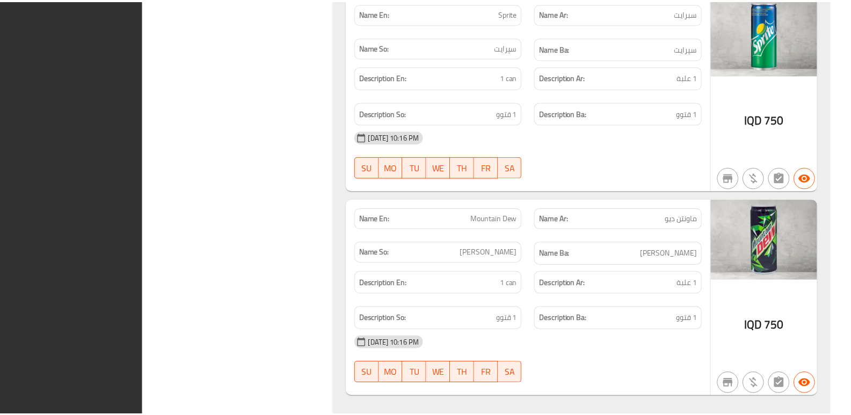
scroll to position [4616, 0]
